Goal: Task Accomplishment & Management: Manage account settings

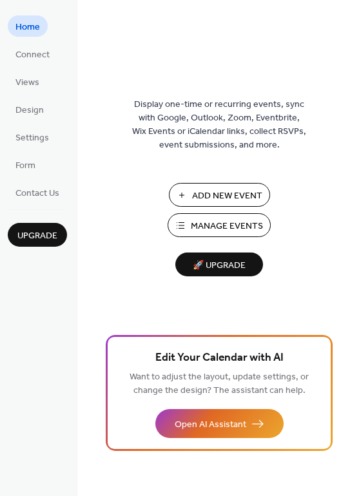
click at [29, 32] on span "Home" at bounding box center [27, 28] width 24 height 14
click at [35, 59] on span "Connect" at bounding box center [32, 55] width 34 height 14
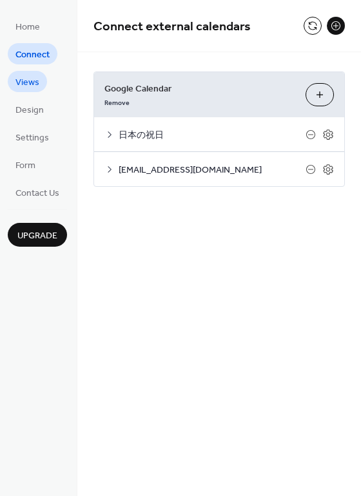
click at [33, 78] on span "Views" at bounding box center [27, 83] width 24 height 14
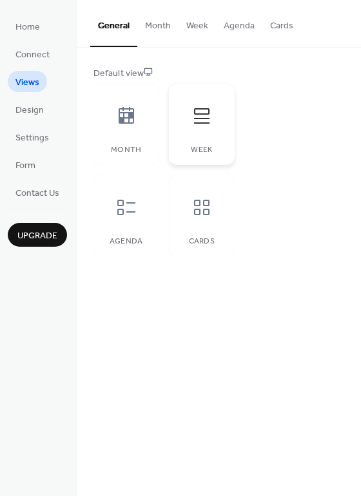
click at [199, 106] on icon at bounding box center [201, 116] width 21 height 21
click at [154, 23] on button "Month" at bounding box center [157, 23] width 41 height 46
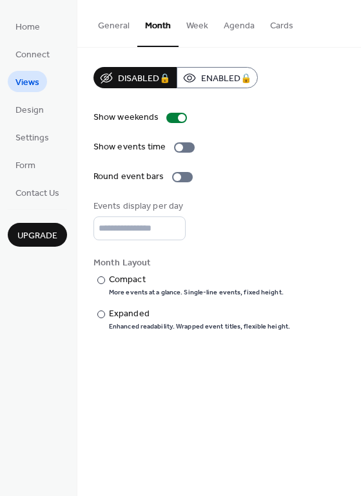
click at [118, 23] on button "General" at bounding box center [113, 23] width 47 height 46
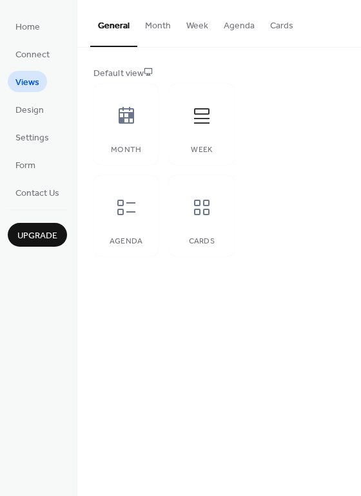
click at [205, 30] on button "Week" at bounding box center [196, 23] width 37 height 46
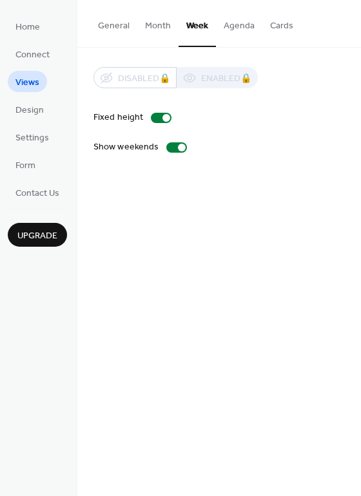
click at [121, 27] on button "General" at bounding box center [113, 23] width 47 height 46
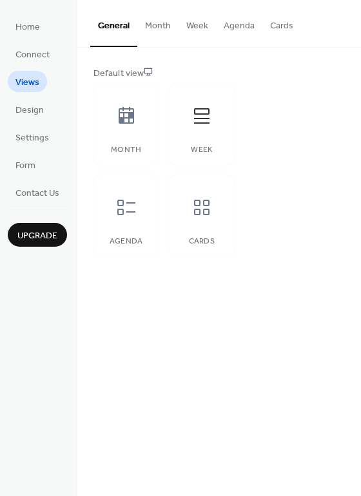
click at [154, 26] on button "Month" at bounding box center [157, 23] width 41 height 46
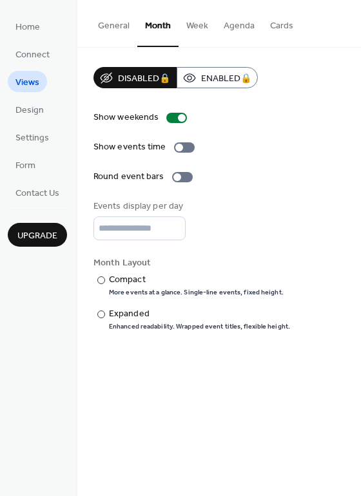
click at [190, 23] on button "Week" at bounding box center [196, 23] width 37 height 46
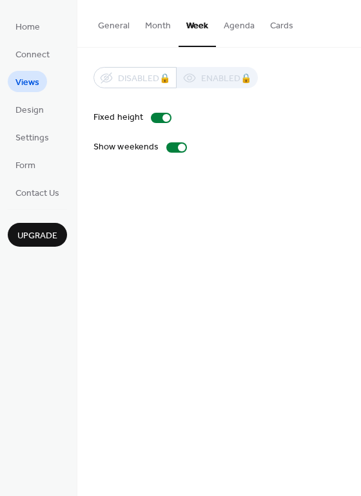
click at [236, 28] on button "Agenda" at bounding box center [239, 23] width 46 height 46
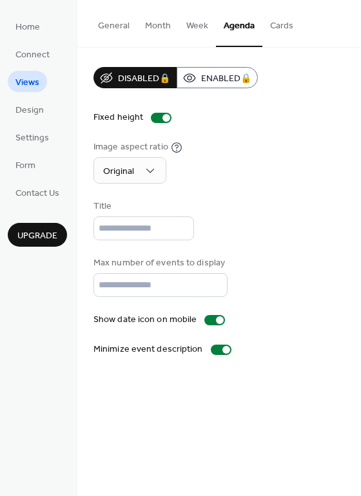
click at [270, 26] on button "Cards" at bounding box center [281, 23] width 39 height 46
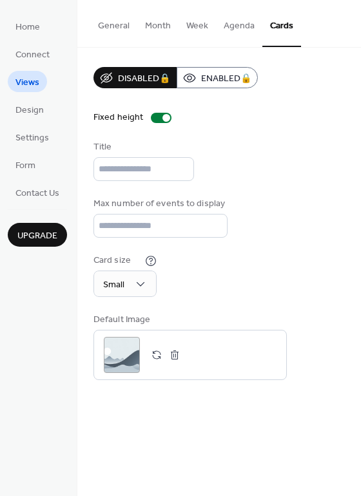
click at [189, 26] on button "Week" at bounding box center [196, 23] width 37 height 46
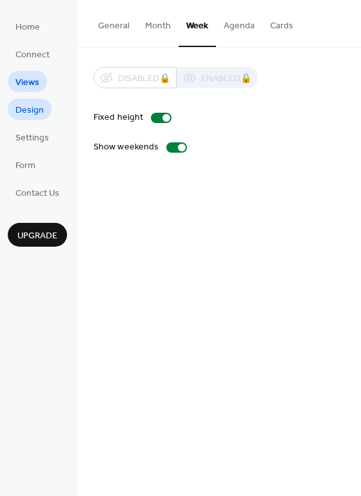
click at [37, 113] on span "Design" at bounding box center [29, 111] width 28 height 14
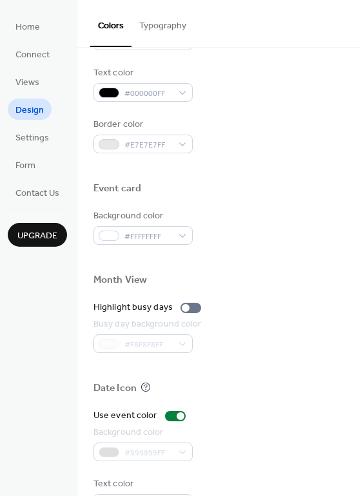
scroll to position [551, 0]
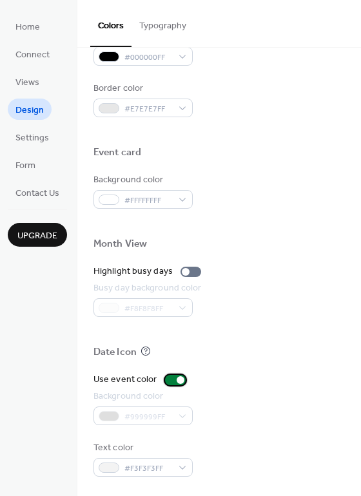
click at [169, 379] on div at bounding box center [175, 380] width 21 height 10
click at [177, 380] on div at bounding box center [175, 380] width 21 height 10
click at [32, 140] on span "Settings" at bounding box center [31, 138] width 33 height 14
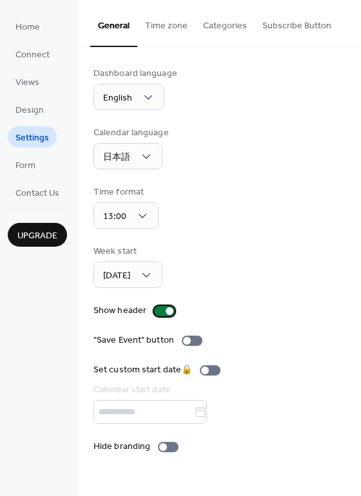
click at [155, 314] on div at bounding box center [164, 311] width 21 height 10
click at [169, 310] on div at bounding box center [164, 311] width 21 height 10
click at [155, 313] on div at bounding box center [164, 311] width 21 height 10
click at [167, 314] on div at bounding box center [164, 311] width 21 height 10
click at [193, 337] on div at bounding box center [192, 340] width 21 height 10
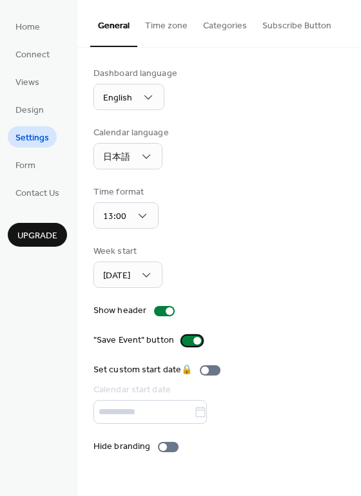
click at [184, 340] on div at bounding box center [192, 340] width 21 height 10
click at [194, 339] on div at bounding box center [192, 340] width 21 height 10
click at [183, 339] on div at bounding box center [192, 340] width 21 height 10
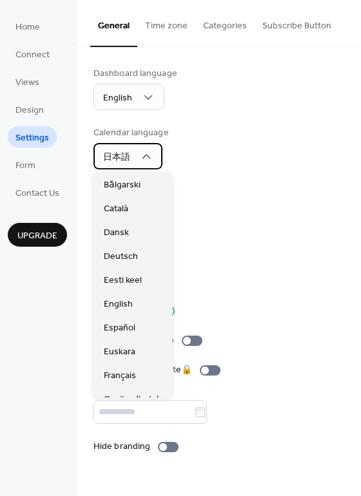
scroll to position [656, 0]
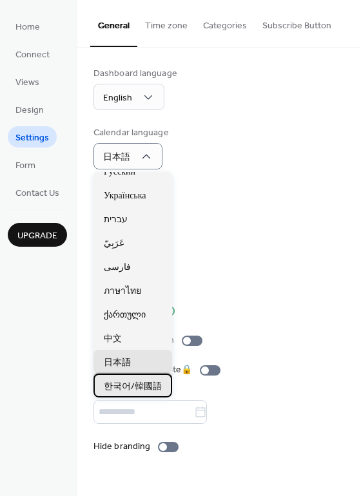
click at [149, 391] on span "한국어/韓國語" at bounding box center [133, 387] width 58 height 14
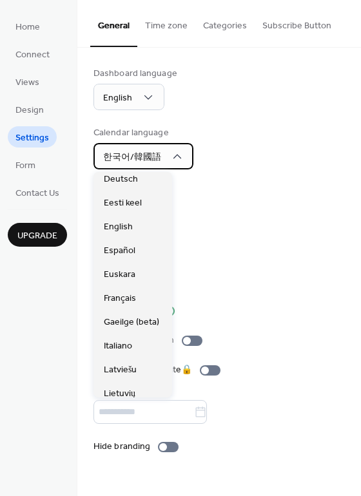
scroll to position [77, 0]
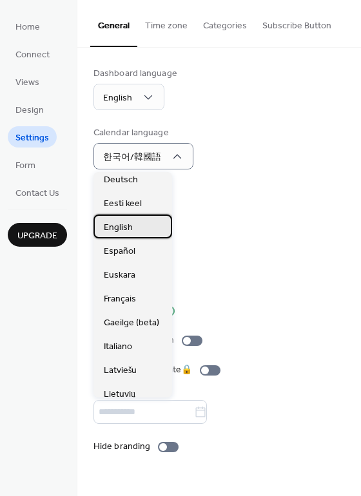
click at [129, 228] on span "English" at bounding box center [118, 228] width 29 height 14
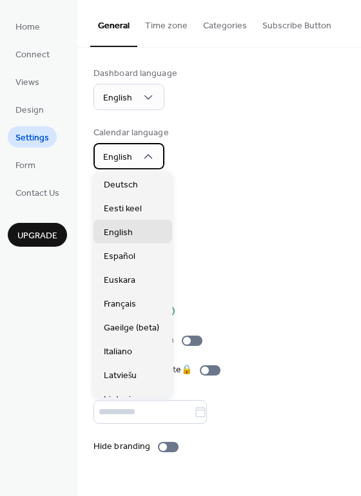
scroll to position [129, 0]
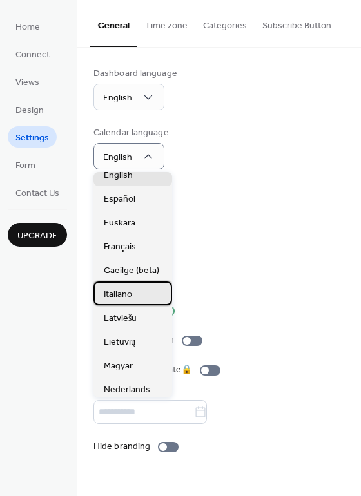
click at [146, 292] on div "Italiano" at bounding box center [132, 293] width 79 height 24
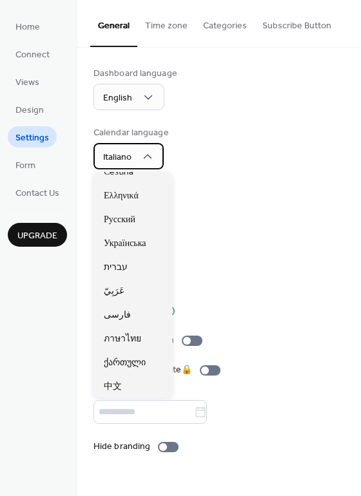
scroll to position [656, 0]
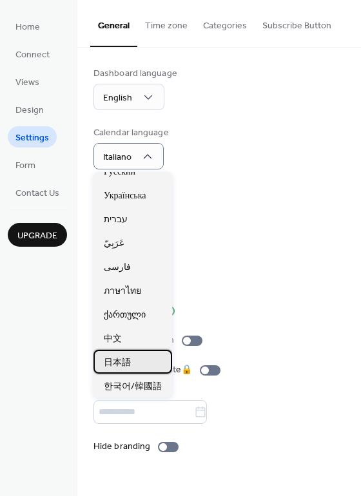
click at [129, 364] on span "日本語" at bounding box center [117, 363] width 27 height 14
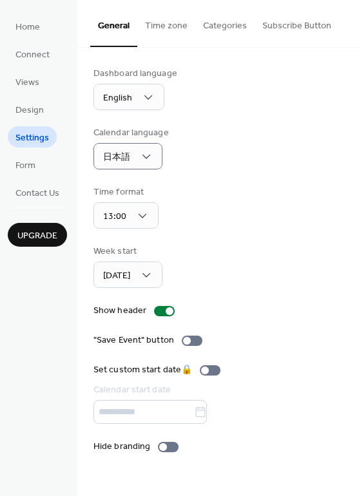
click at [164, 26] on button "Time zone" at bounding box center [166, 23] width 58 height 46
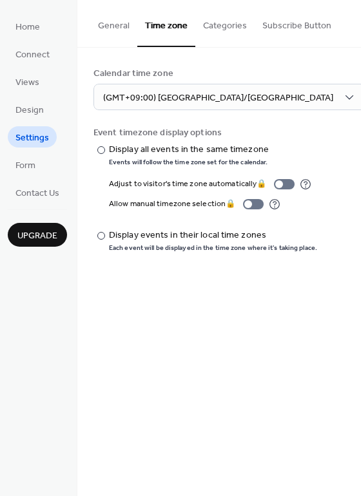
click at [234, 28] on button "Categories" at bounding box center [224, 23] width 59 height 46
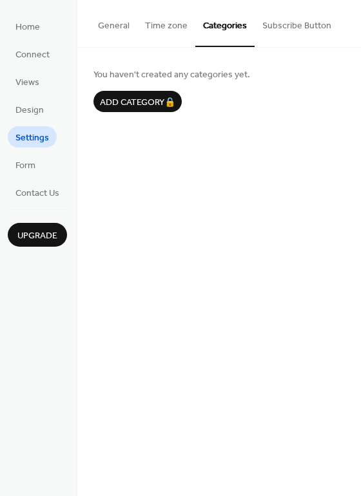
click at [297, 26] on button "Subscribe Button" at bounding box center [296, 23] width 84 height 46
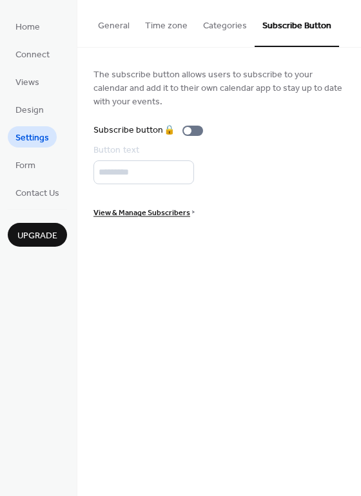
click at [123, 31] on button "General" at bounding box center [113, 23] width 47 height 46
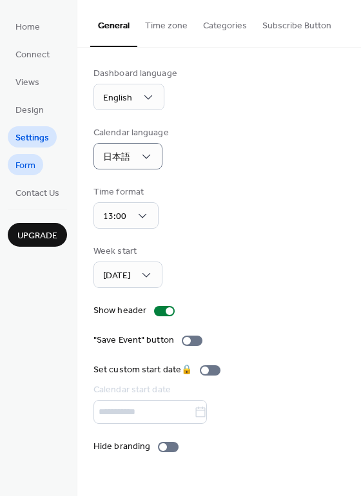
click at [29, 173] on span "Form" at bounding box center [25, 166] width 20 height 14
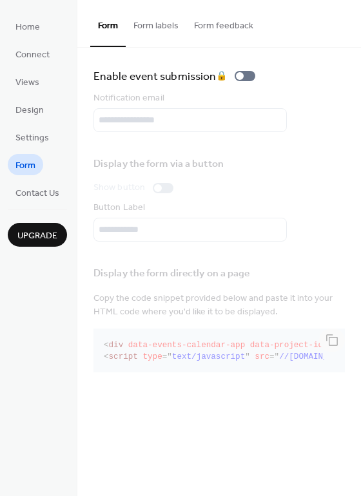
click at [160, 28] on button "Form labels" at bounding box center [156, 23] width 61 height 46
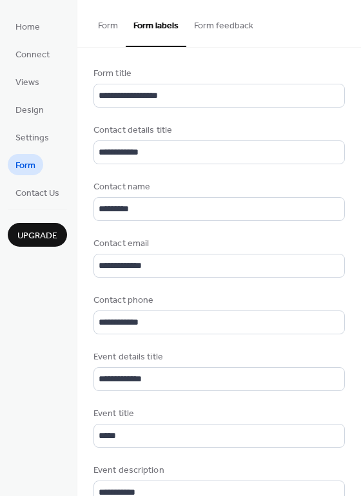
click at [232, 30] on button "Form feedback" at bounding box center [223, 23] width 75 height 46
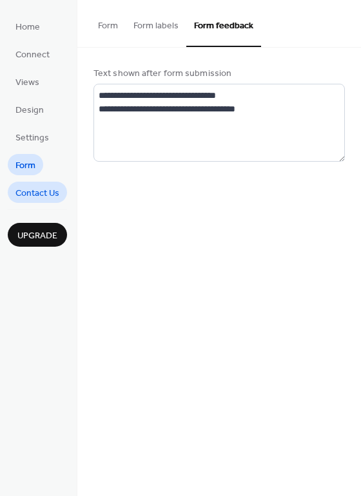
click at [41, 194] on span "Contact Us" at bounding box center [37, 194] width 44 height 14
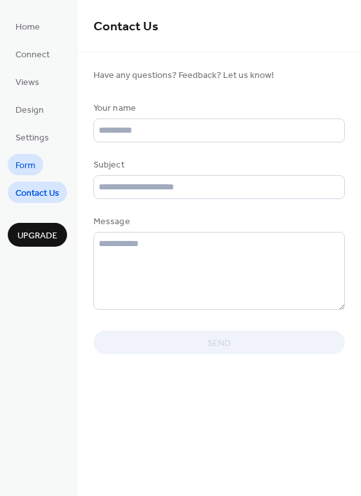
click at [34, 168] on span "Form" at bounding box center [25, 166] width 20 height 14
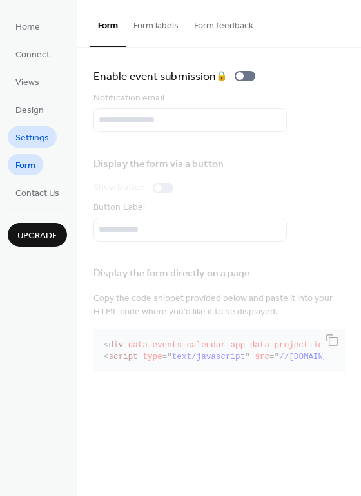
click at [37, 135] on span "Settings" at bounding box center [31, 138] width 33 height 14
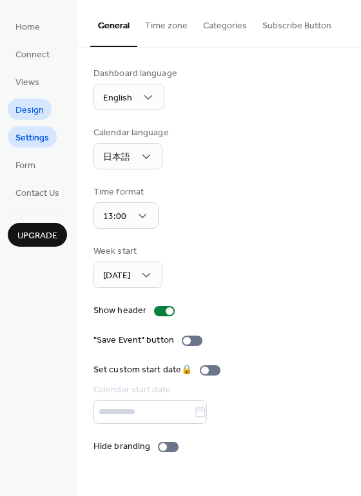
click at [39, 117] on span "Design" at bounding box center [29, 111] width 28 height 14
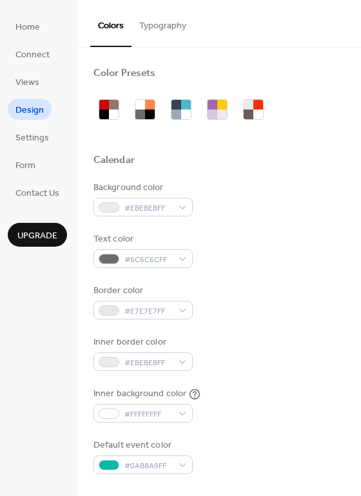
click at [39, 37] on ul "Home Connect Views Design Settings Form Contact Us" at bounding box center [37, 108] width 59 height 187
click at [32, 23] on span "Home" at bounding box center [27, 28] width 24 height 14
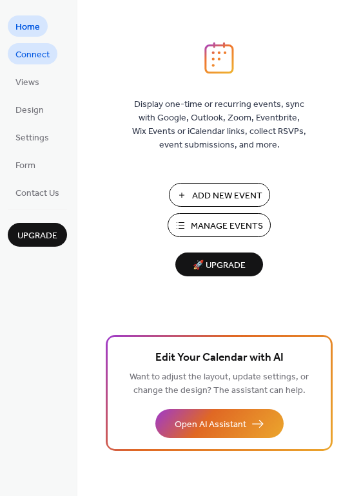
click at [44, 57] on span "Connect" at bounding box center [32, 55] width 34 height 14
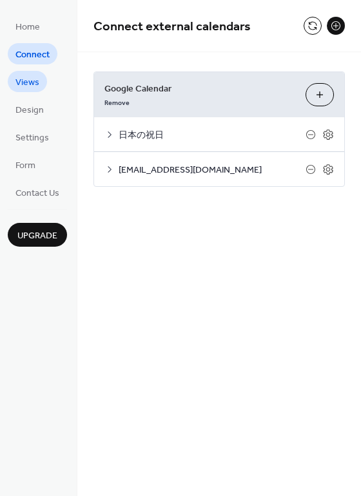
click at [33, 79] on span "Views" at bounding box center [27, 83] width 24 height 14
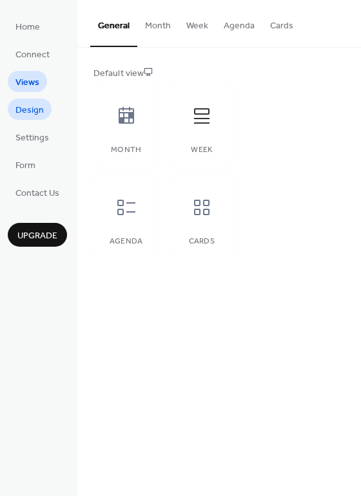
click at [31, 109] on span "Design" at bounding box center [29, 111] width 28 height 14
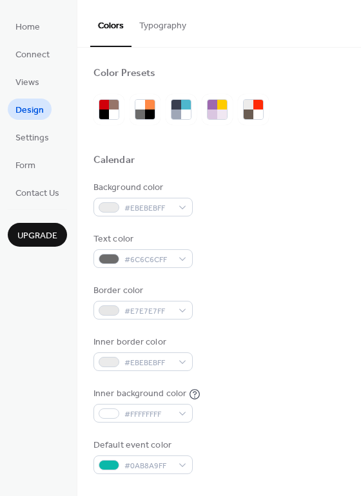
click at [165, 25] on button "Typography" at bounding box center [162, 23] width 62 height 46
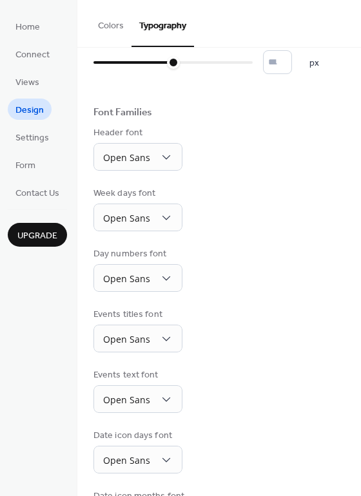
scroll to position [94, 0]
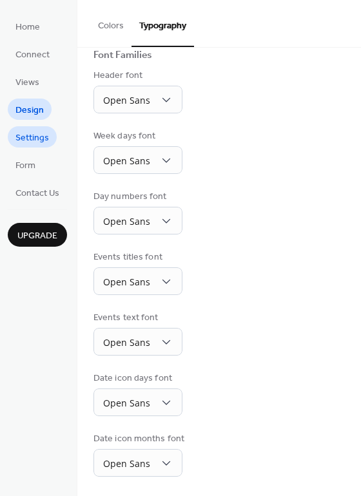
click at [37, 143] on span "Settings" at bounding box center [31, 138] width 33 height 14
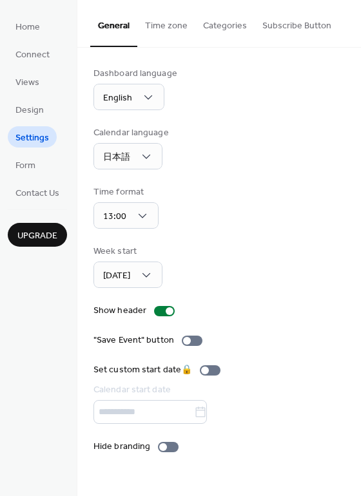
click at [155, 30] on button "Time zone" at bounding box center [166, 23] width 58 height 46
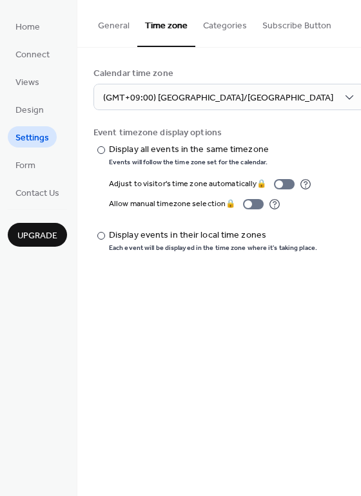
click at [225, 21] on button "Categories" at bounding box center [224, 23] width 59 height 46
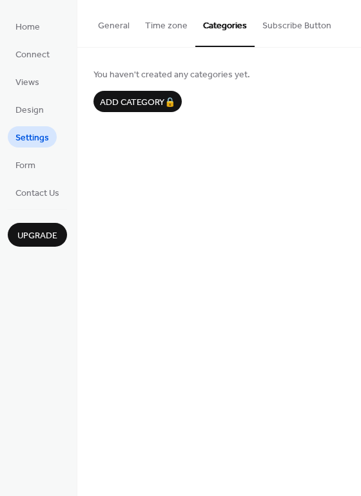
click at [285, 28] on button "Subscribe Button" at bounding box center [296, 23] width 84 height 46
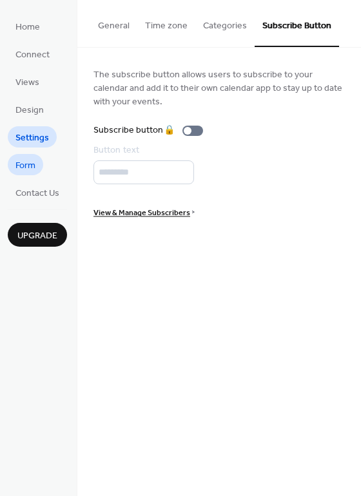
click at [30, 169] on span "Form" at bounding box center [25, 166] width 20 height 14
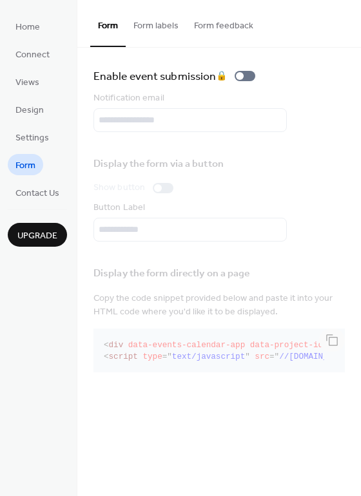
click at [165, 27] on button "Form labels" at bounding box center [156, 23] width 61 height 46
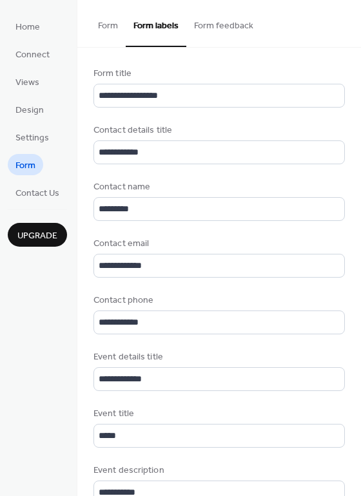
click at [240, 21] on button "Form feedback" at bounding box center [223, 23] width 75 height 46
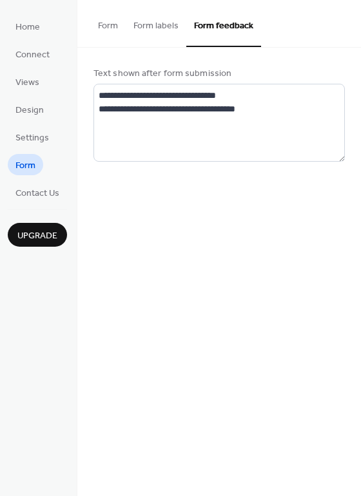
click at [162, 24] on button "Form labels" at bounding box center [156, 23] width 61 height 46
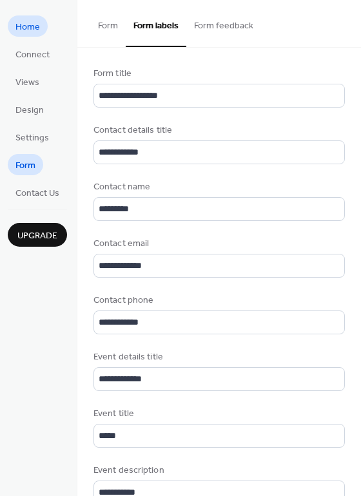
click at [24, 34] on span "Home" at bounding box center [27, 28] width 24 height 14
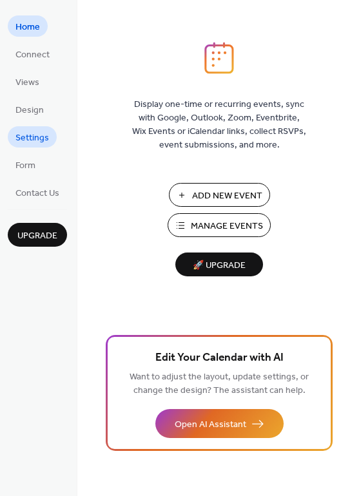
click at [52, 144] on link "Settings" at bounding box center [32, 136] width 49 height 21
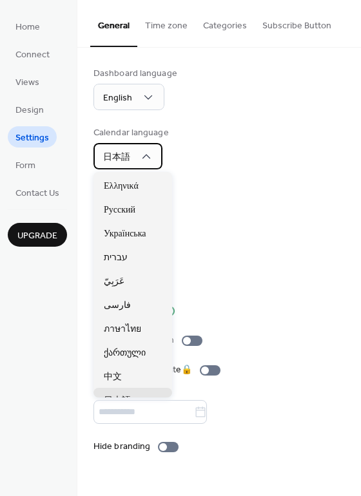
scroll to position [656, 0]
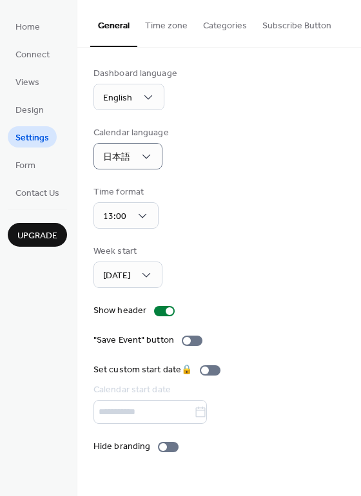
click at [216, 95] on div "Dashboard language English" at bounding box center [218, 88] width 251 height 43
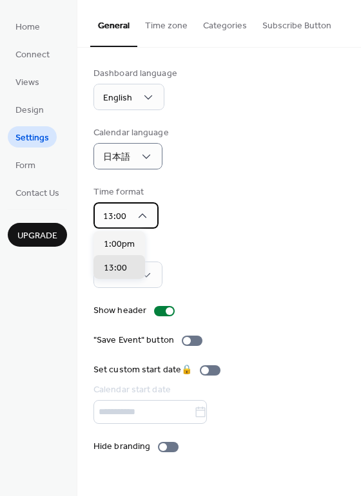
click at [145, 221] on icon at bounding box center [142, 215] width 13 height 13
click at [193, 200] on div "Time format 13:00" at bounding box center [218, 206] width 251 height 43
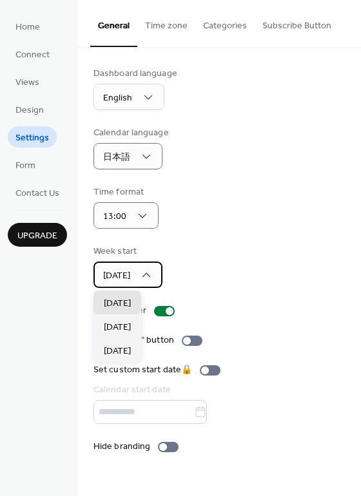
click at [156, 276] on div "[DATE]" at bounding box center [127, 274] width 69 height 26
click at [42, 136] on span "Settings" at bounding box center [31, 138] width 33 height 14
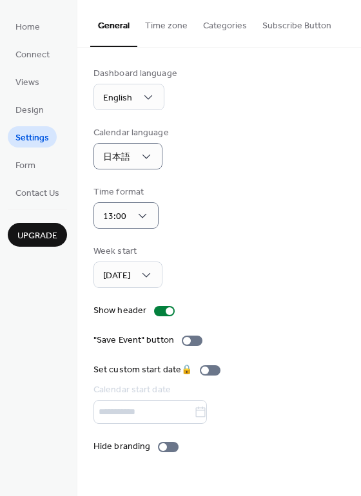
click at [177, 24] on button "Time zone" at bounding box center [166, 23] width 58 height 46
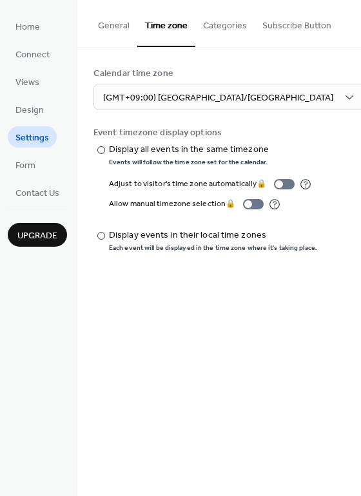
click at [218, 26] on button "Categories" at bounding box center [224, 23] width 59 height 46
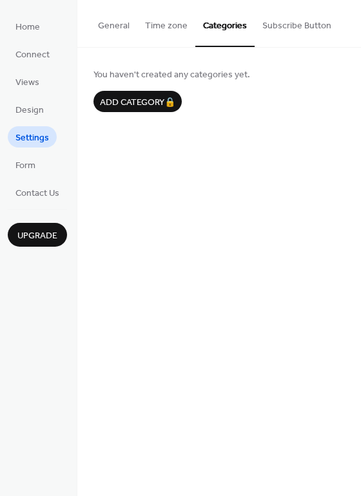
click at [283, 28] on button "Subscribe Button" at bounding box center [296, 23] width 84 height 46
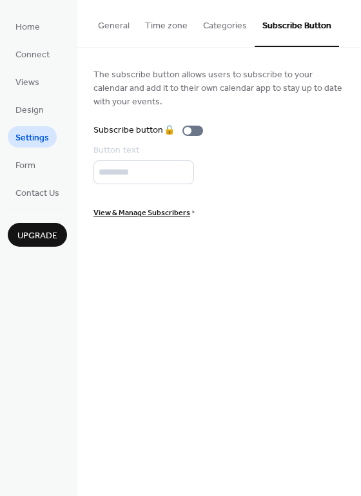
click at [148, 212] on span "View & Manage Subscribers" at bounding box center [141, 213] width 97 height 14
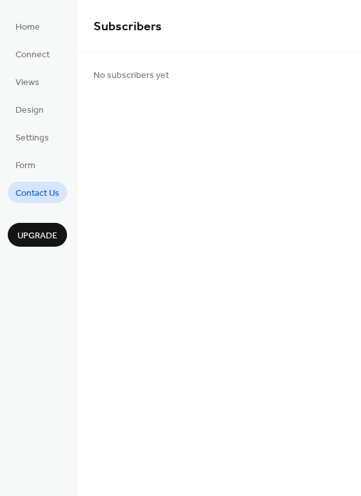
click at [42, 200] on span "Contact Us" at bounding box center [37, 194] width 44 height 14
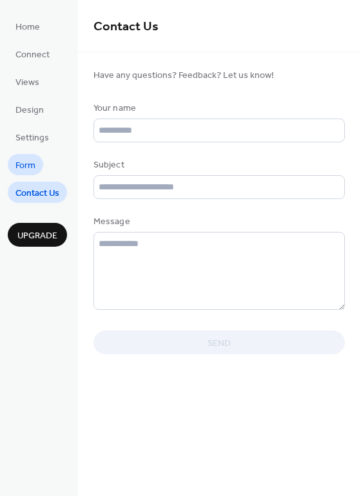
click at [30, 166] on span "Form" at bounding box center [25, 166] width 20 height 14
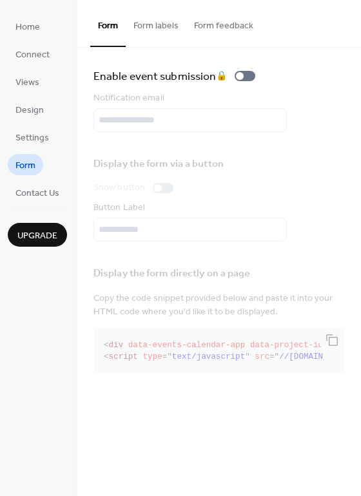
click at [162, 27] on button "Form labels" at bounding box center [156, 23] width 61 height 46
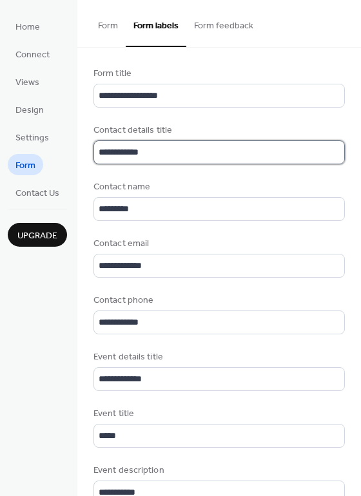
click at [268, 146] on input "**********" at bounding box center [218, 152] width 251 height 24
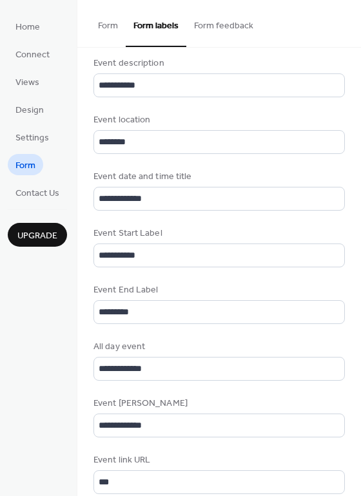
scroll to position [409, 0]
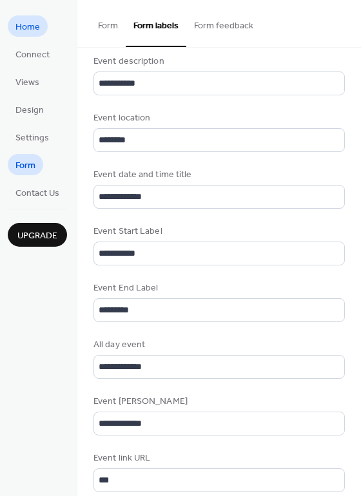
click at [31, 32] on span "Home" at bounding box center [27, 28] width 24 height 14
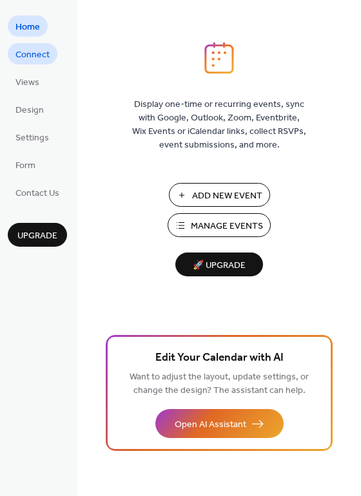
click at [34, 57] on span "Connect" at bounding box center [32, 55] width 34 height 14
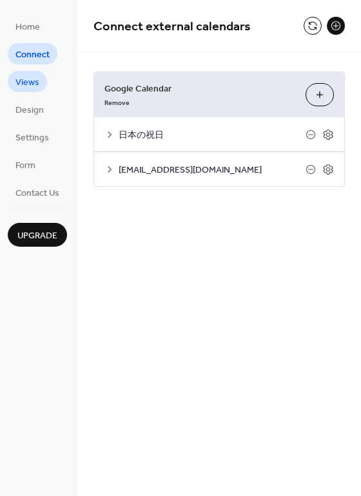
click at [15, 79] on span "Views" at bounding box center [27, 83] width 24 height 14
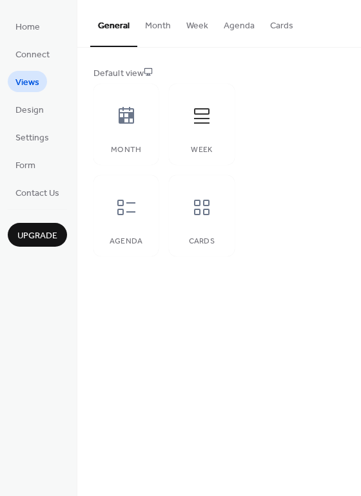
click at [167, 24] on button "Month" at bounding box center [157, 23] width 41 height 46
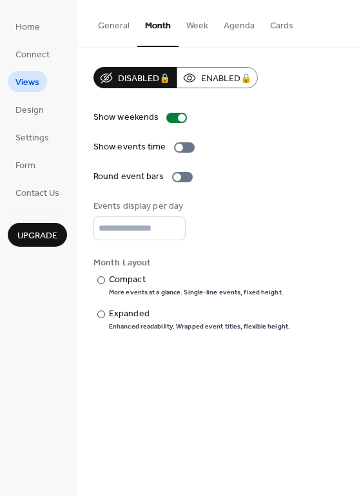
click at [199, 25] on button "Week" at bounding box center [196, 23] width 37 height 46
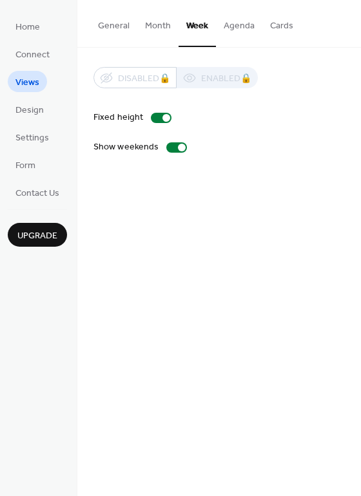
click at [236, 29] on button "Agenda" at bounding box center [239, 23] width 46 height 46
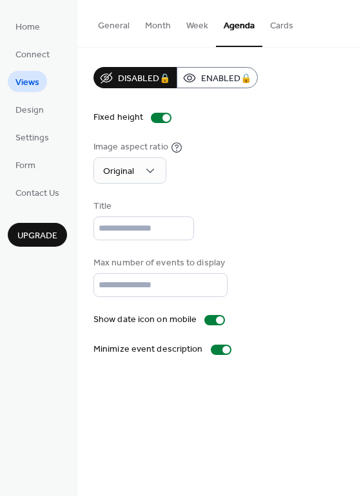
click at [199, 26] on button "Week" at bounding box center [196, 23] width 37 height 46
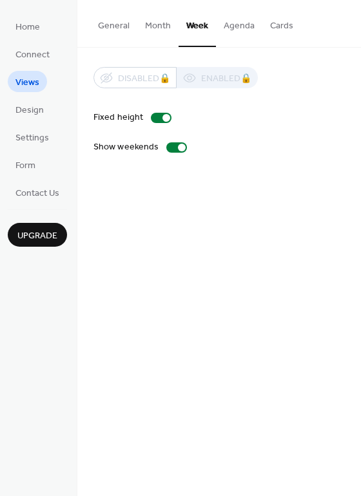
click at [158, 26] on button "Month" at bounding box center [157, 23] width 41 height 46
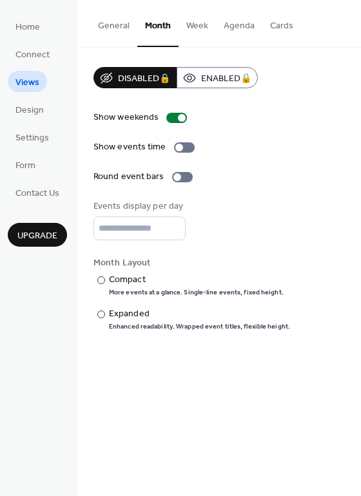
click at [127, 27] on button "General" at bounding box center [113, 23] width 47 height 46
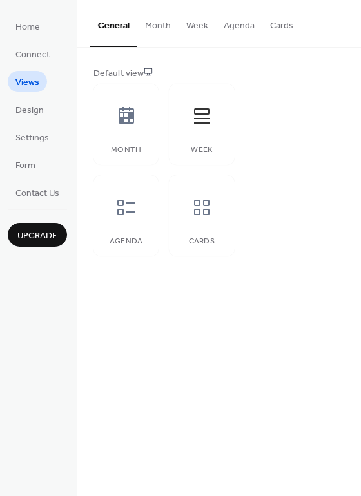
click at [198, 26] on button "Week" at bounding box center [196, 23] width 37 height 46
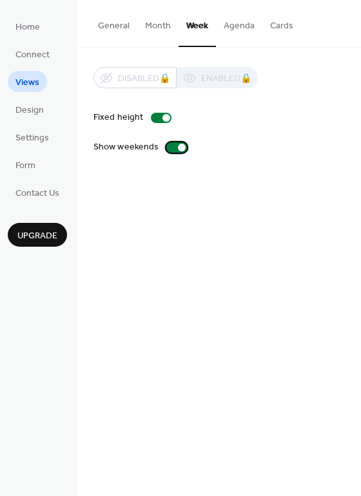
click at [169, 148] on div at bounding box center [176, 147] width 21 height 10
click at [180, 148] on div at bounding box center [176, 147] width 21 height 10
click at [152, 117] on div at bounding box center [161, 118] width 21 height 10
click at [169, 121] on div at bounding box center [161, 118] width 21 height 10
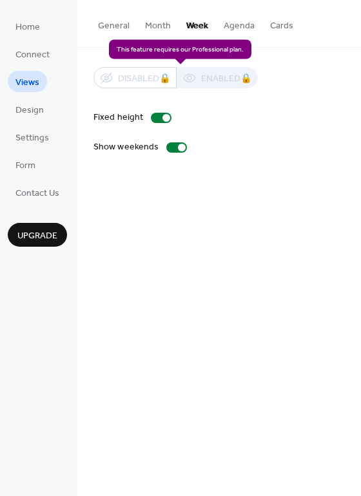
click at [148, 78] on div "Disabled 🔒 Enabled 🔒" at bounding box center [175, 77] width 164 height 21
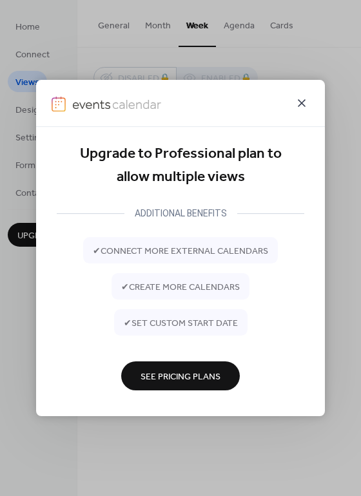
click at [299, 107] on icon at bounding box center [301, 102] width 15 height 15
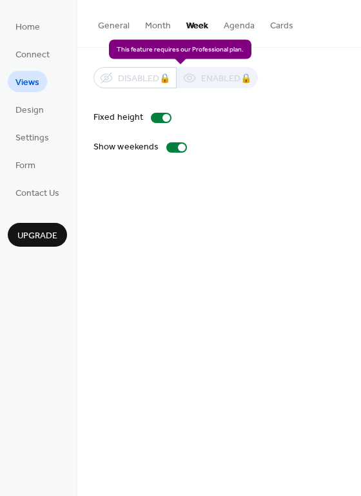
click at [214, 84] on div "Disabled 🔒 Enabled 🔒" at bounding box center [175, 77] width 164 height 21
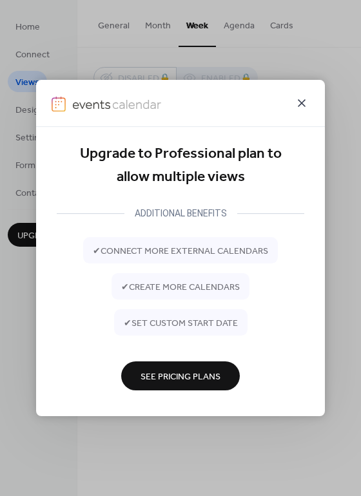
click at [301, 104] on icon at bounding box center [301, 103] width 8 height 8
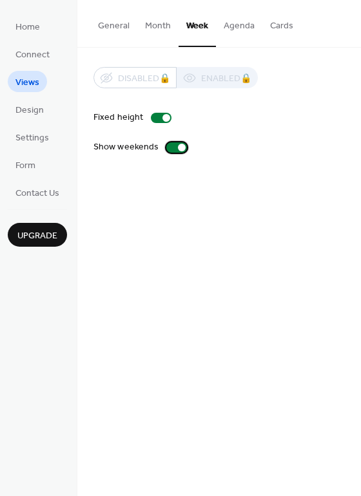
click at [155, 140] on div "Show weekends" at bounding box center [125, 147] width 65 height 14
click at [180, 148] on div at bounding box center [176, 147] width 21 height 10
click at [154, 115] on div at bounding box center [161, 118] width 21 height 10
click at [165, 118] on div at bounding box center [161, 118] width 21 height 10
click at [155, 118] on div at bounding box center [161, 118] width 21 height 10
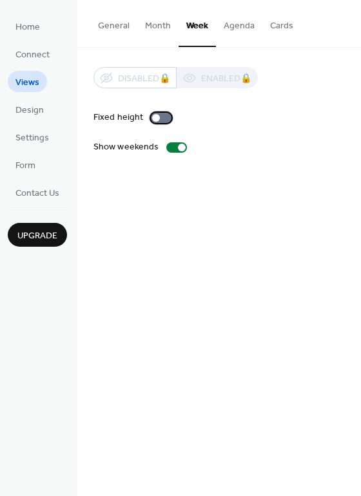
click at [171, 117] on label "Fixed height" at bounding box center [134, 118] width 83 height 14
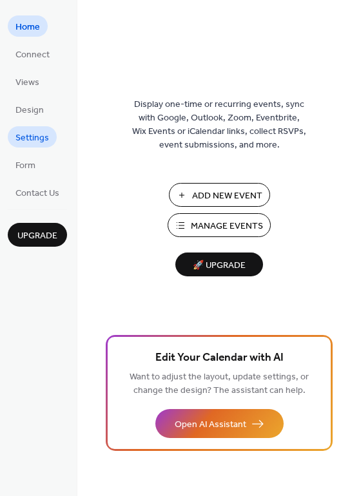
click at [33, 136] on span "Settings" at bounding box center [31, 138] width 33 height 14
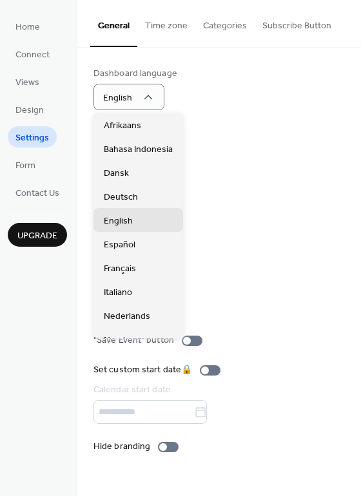
click at [225, 80] on div "Dashboard language English" at bounding box center [218, 88] width 251 height 43
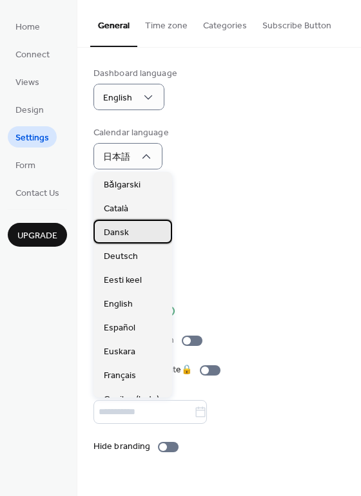
click at [136, 234] on div "Dansk" at bounding box center [132, 232] width 79 height 24
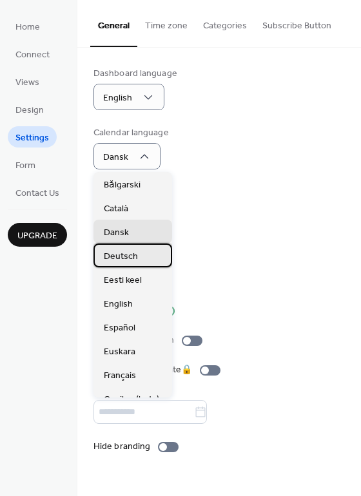
click at [136, 254] on span "Deutsch" at bounding box center [121, 257] width 34 height 14
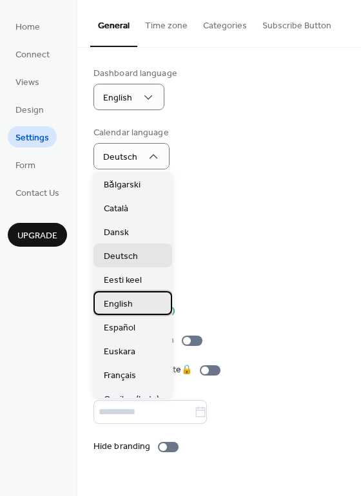
click at [142, 299] on div "English" at bounding box center [132, 303] width 79 height 24
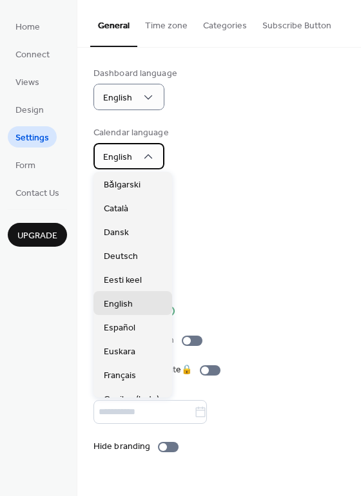
click at [155, 160] on div "English" at bounding box center [128, 156] width 71 height 26
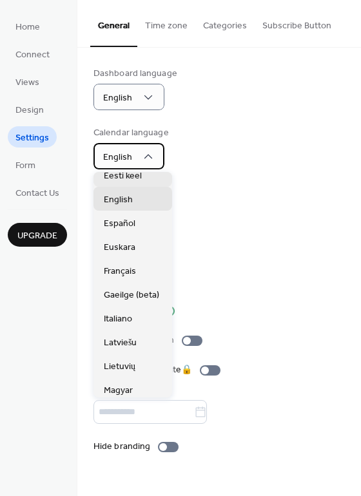
scroll to position [129, 0]
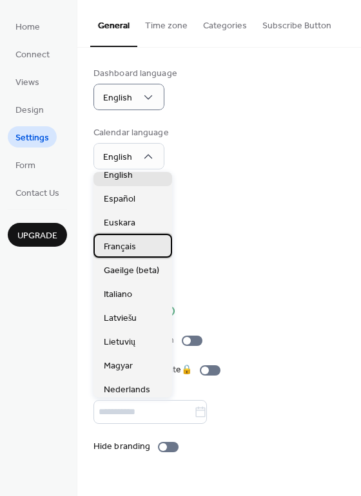
click at [135, 250] on span "Français" at bounding box center [120, 247] width 32 height 14
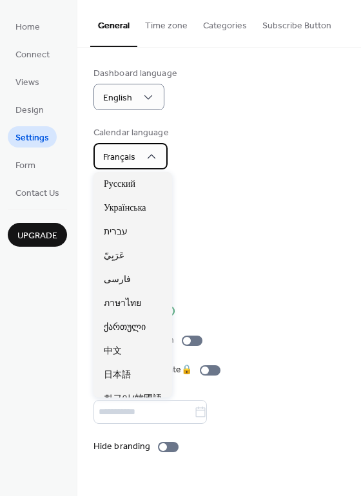
scroll to position [656, 0]
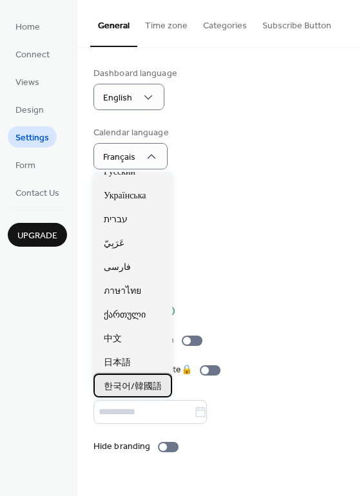
click at [118, 386] on span "한국어/韓國語" at bounding box center [133, 387] width 58 height 14
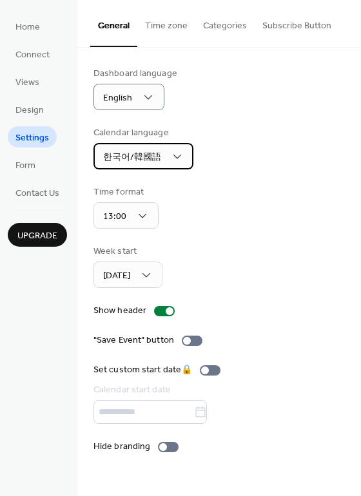
click at [187, 160] on div "한국어/韓國語" at bounding box center [143, 156] width 100 height 26
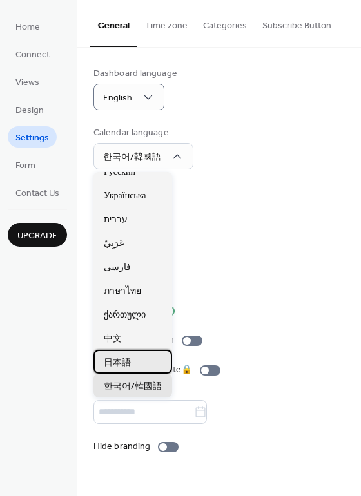
click at [131, 366] on div "日本語" at bounding box center [132, 362] width 79 height 24
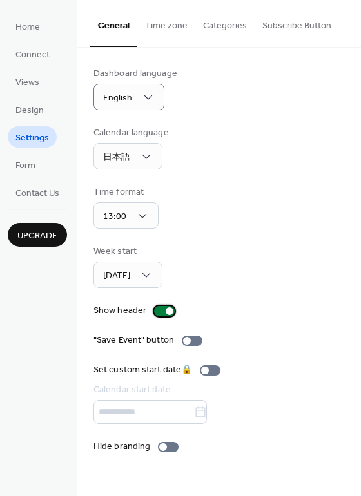
click at [160, 309] on div at bounding box center [164, 311] width 21 height 10
click at [171, 313] on div at bounding box center [164, 311] width 21 height 10
click at [156, 312] on div at bounding box center [164, 311] width 21 height 10
click at [169, 310] on div at bounding box center [164, 311] width 21 height 10
click at [173, 446] on div at bounding box center [168, 447] width 21 height 10
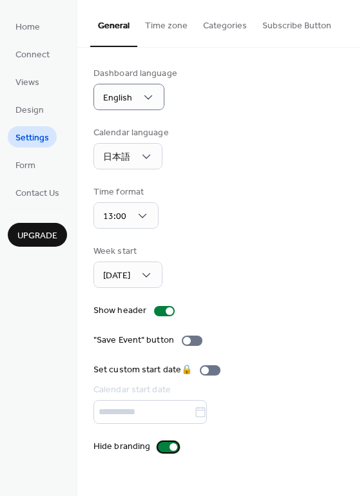
click at [159, 447] on div at bounding box center [168, 447] width 21 height 10
click at [157, 310] on div at bounding box center [164, 311] width 21 height 10
click at [171, 315] on label "Show header" at bounding box center [136, 311] width 86 height 14
click at [194, 343] on div at bounding box center [192, 340] width 21 height 10
click at [182, 341] on div at bounding box center [192, 340] width 21 height 10
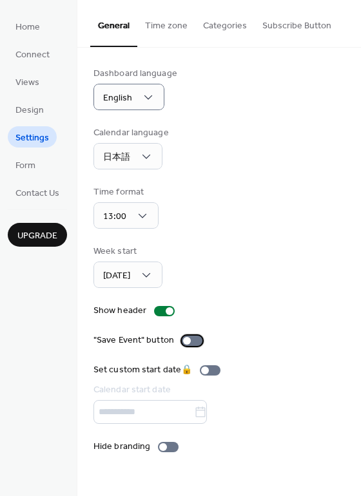
click at [199, 341] on div at bounding box center [192, 340] width 21 height 10
click at [187, 341] on div at bounding box center [192, 340] width 21 height 10
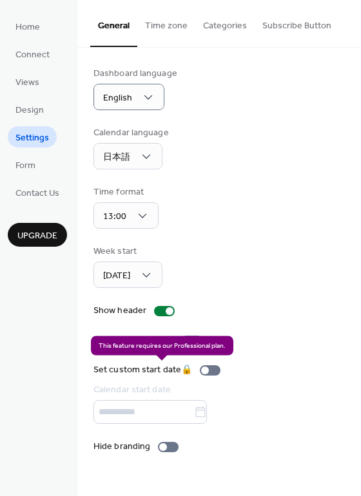
click at [216, 370] on div "Set custom start date 🔒 Calendar start date" at bounding box center [159, 393] width 132 height 61
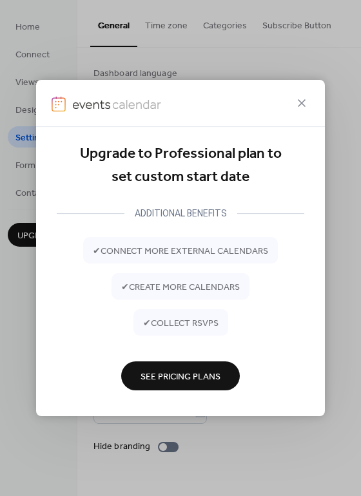
click at [312, 100] on div at bounding box center [180, 103] width 288 height 47
click at [301, 109] on icon at bounding box center [301, 102] width 15 height 15
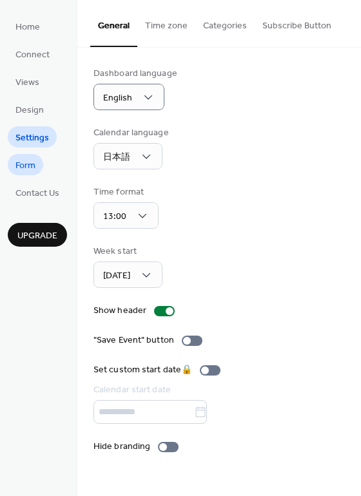
click at [23, 166] on span "Form" at bounding box center [25, 166] width 20 height 14
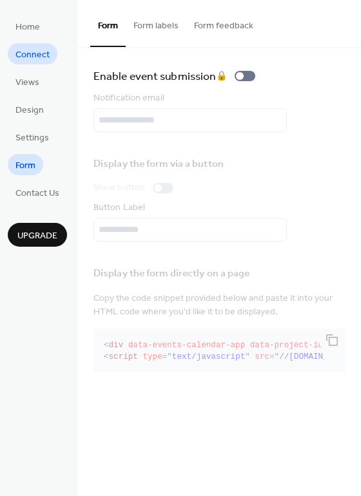
click at [27, 57] on span "Connect" at bounding box center [32, 55] width 34 height 14
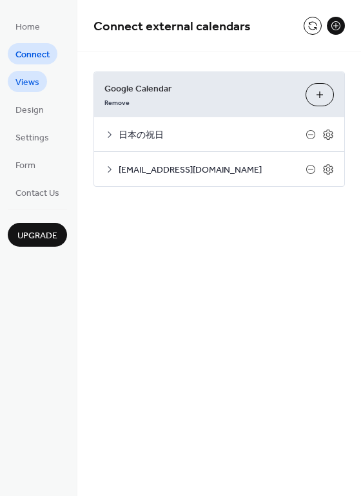
click at [34, 84] on span "Views" at bounding box center [27, 83] width 24 height 14
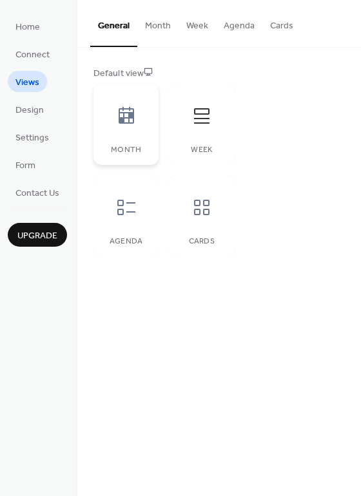
click at [135, 127] on div at bounding box center [126, 116] width 39 height 39
click at [211, 118] on icon at bounding box center [201, 116] width 21 height 21
click at [205, 126] on div at bounding box center [201, 116] width 39 height 39
click at [28, 106] on span "Design" at bounding box center [29, 111] width 28 height 14
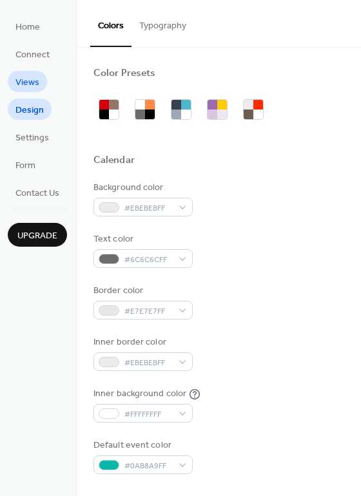
click at [26, 83] on span "Views" at bounding box center [27, 83] width 24 height 14
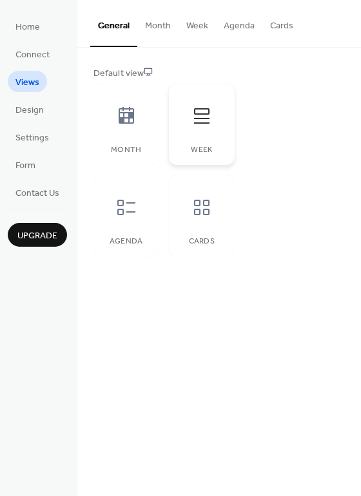
click at [183, 132] on div at bounding box center [201, 116] width 39 height 39
click at [44, 136] on span "Settings" at bounding box center [31, 138] width 33 height 14
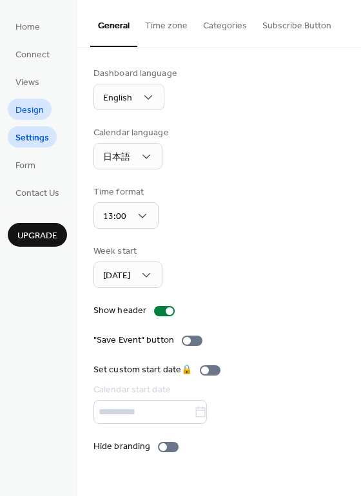
click at [38, 111] on span "Design" at bounding box center [29, 111] width 28 height 14
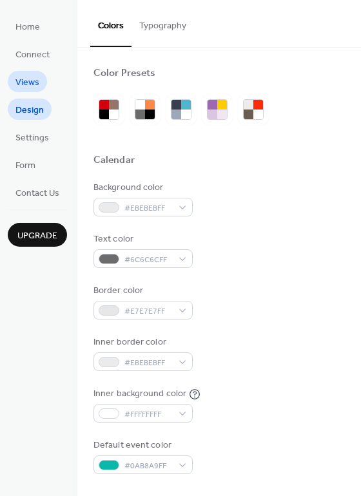
click at [23, 84] on span "Views" at bounding box center [27, 83] width 24 height 14
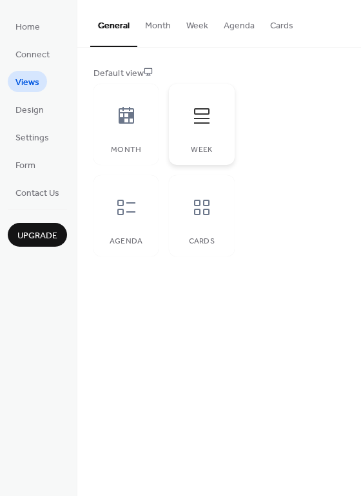
click at [207, 133] on div at bounding box center [201, 116] width 39 height 39
click at [189, 29] on button "Week" at bounding box center [196, 23] width 37 height 46
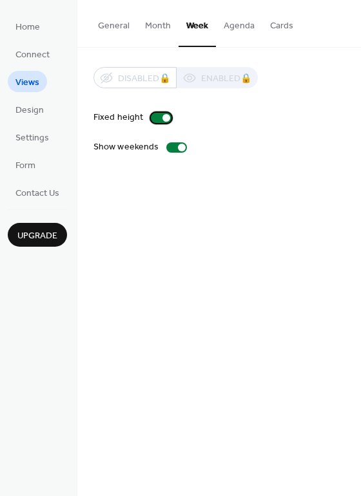
click at [154, 120] on div at bounding box center [161, 118] width 21 height 10
